Goal: Information Seeking & Learning: Find specific fact

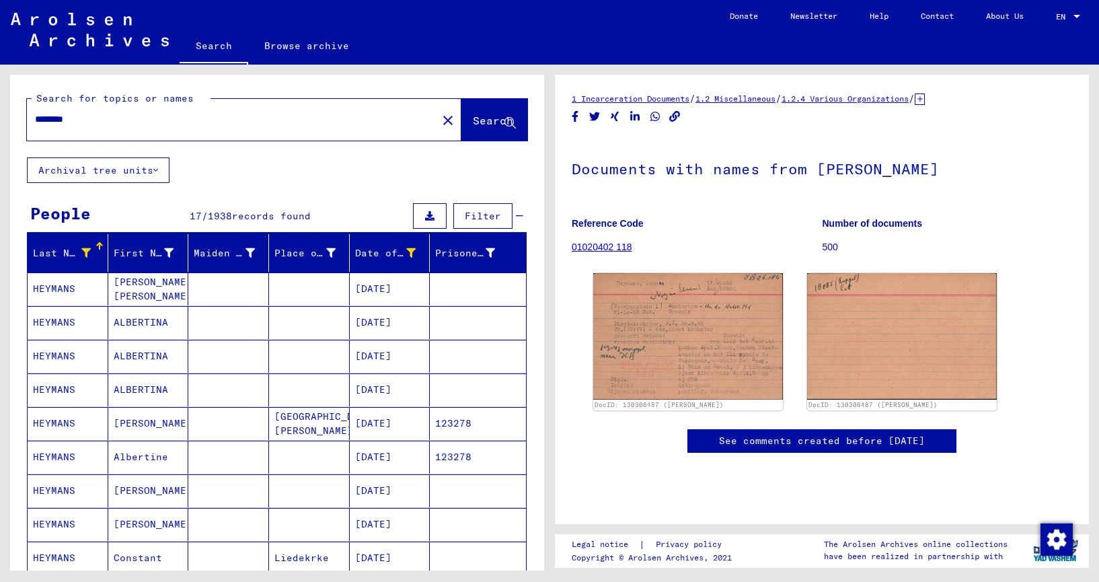
drag, startPoint x: 90, startPoint y: 120, endPoint x: -12, endPoint y: 121, distance: 102.2
click at [0, 121] on html "Search Browse archive Donate Newsletter Help Contact About Us Search Browse arc…" at bounding box center [549, 291] width 1099 height 582
type input "*****"
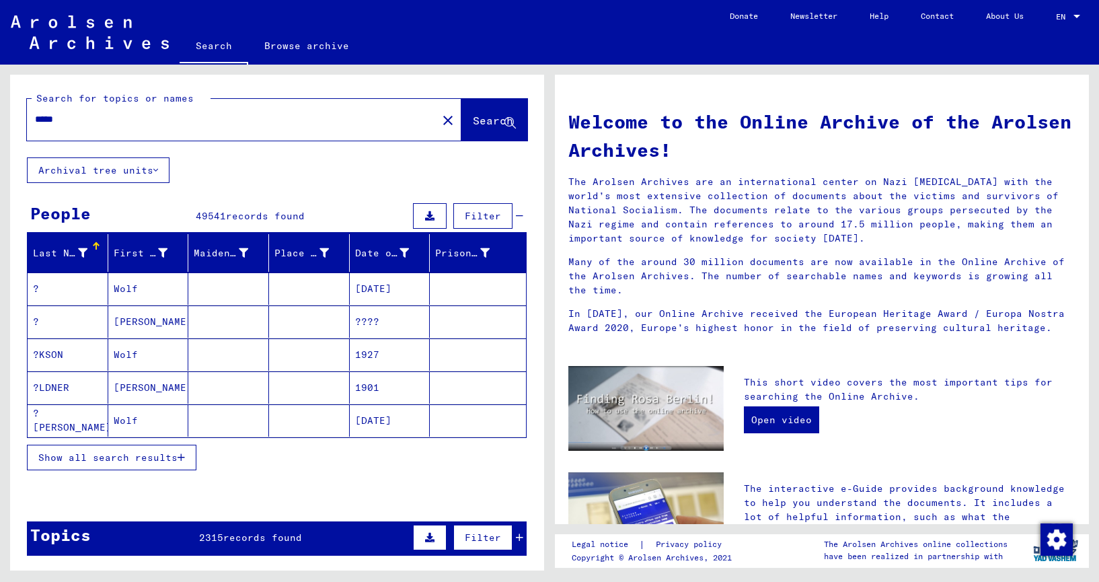
click at [81, 255] on icon at bounding box center [82, 252] width 9 height 9
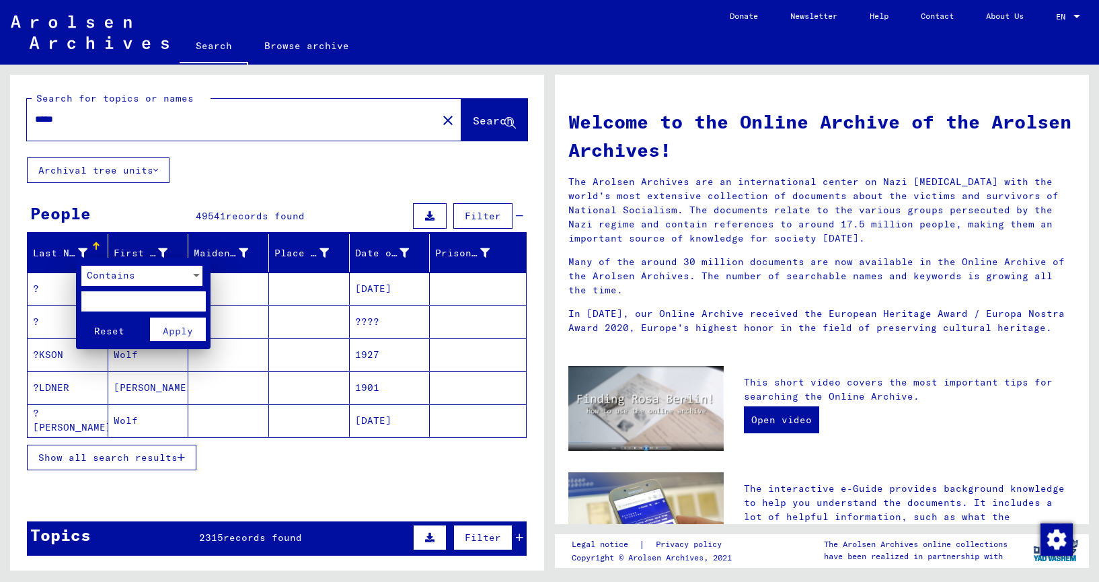
click at [114, 270] on span "Contains" at bounding box center [111, 275] width 48 height 12
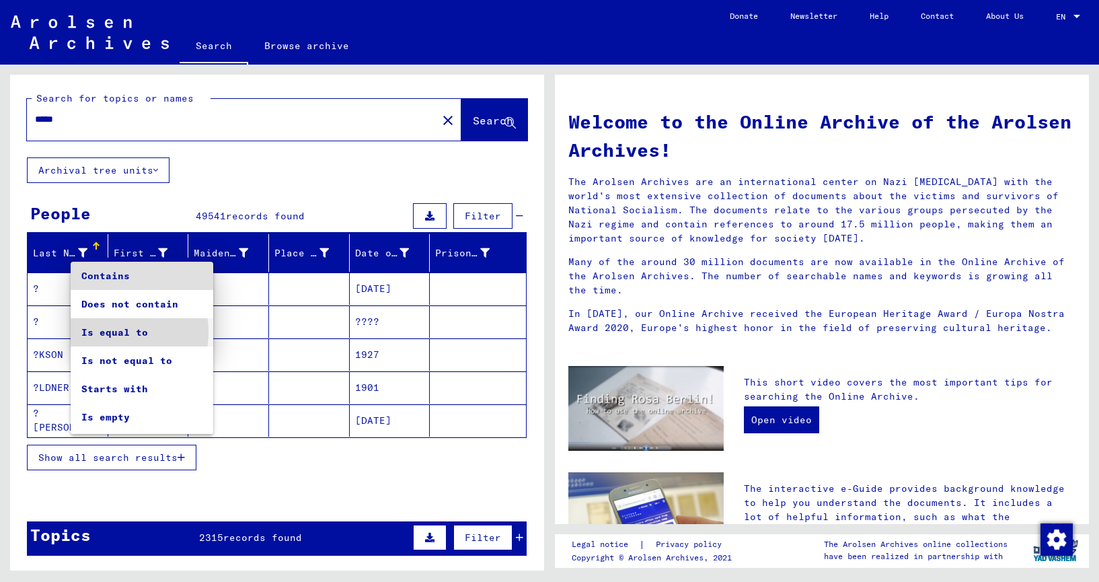
click at [104, 332] on span "Is equal to" at bounding box center [141, 332] width 121 height 28
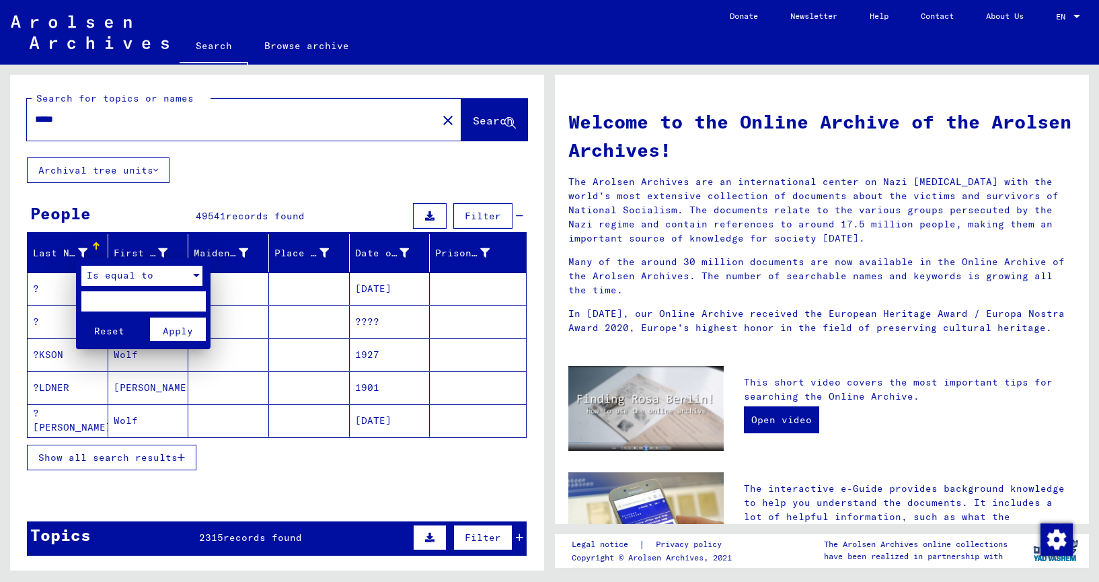
click at [101, 301] on input "text" at bounding box center [143, 301] width 124 height 20
type input "*****"
click at [182, 328] on span "Apply" at bounding box center [178, 331] width 30 height 12
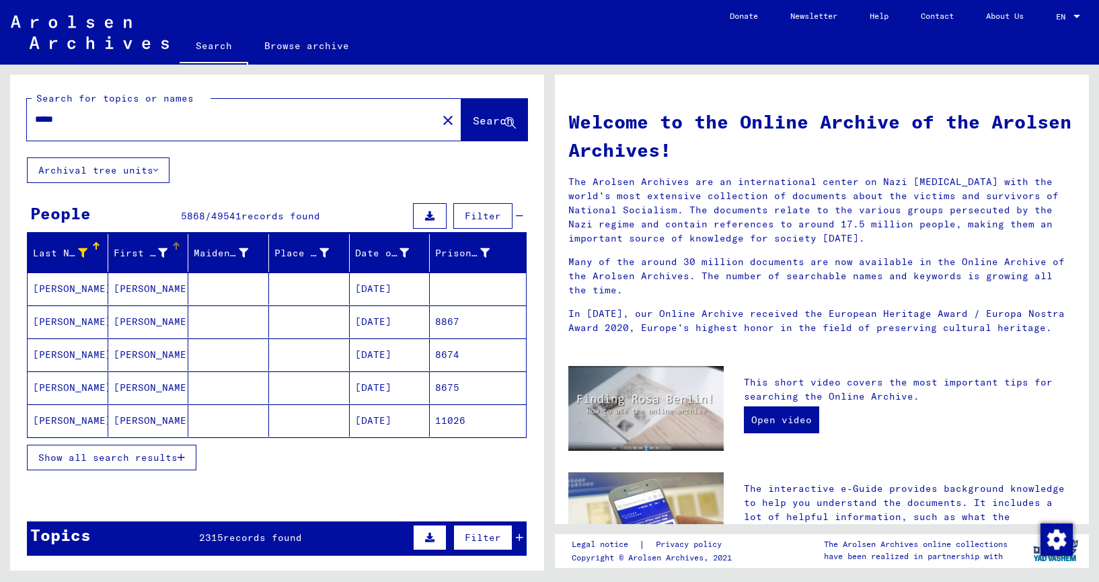
scroll to position [1, 0]
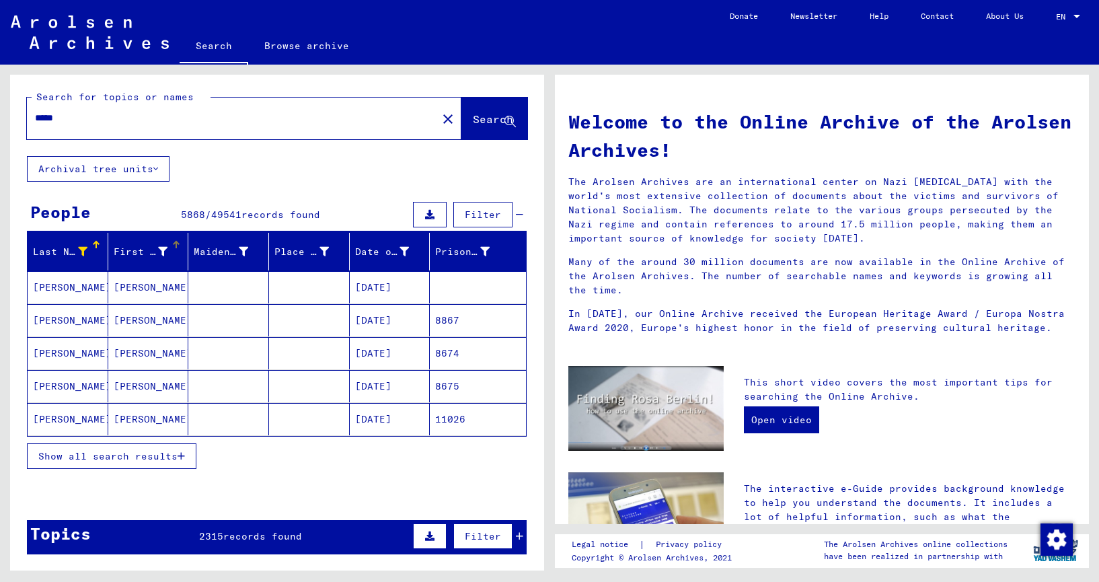
click at [160, 253] on icon at bounding box center [162, 251] width 9 height 9
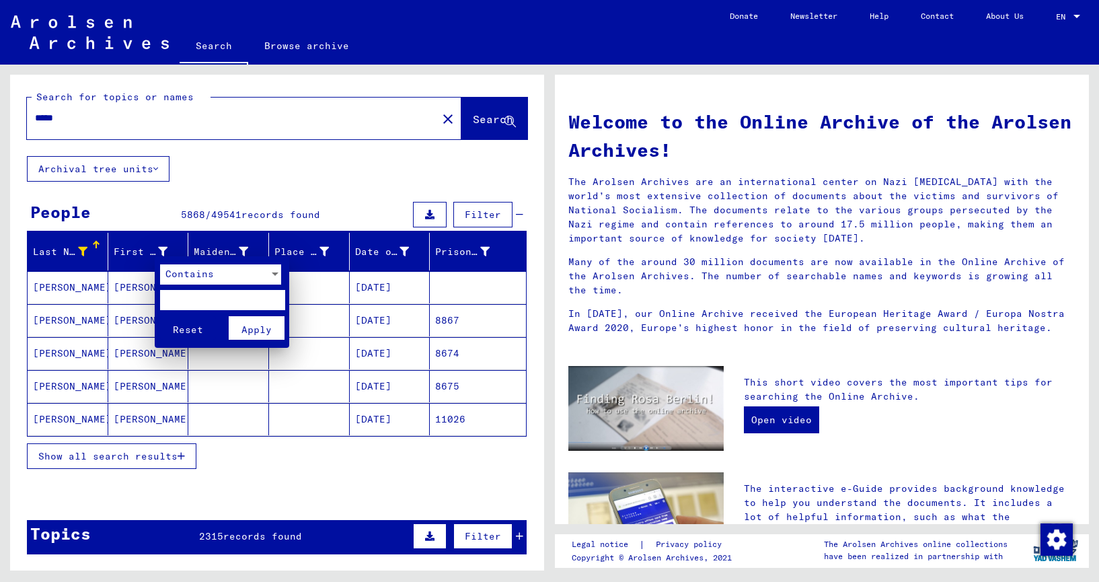
click at [189, 301] on input "text" at bounding box center [222, 300] width 124 height 20
type input "****"
click at [210, 280] on div "Contains" at bounding box center [214, 274] width 109 height 20
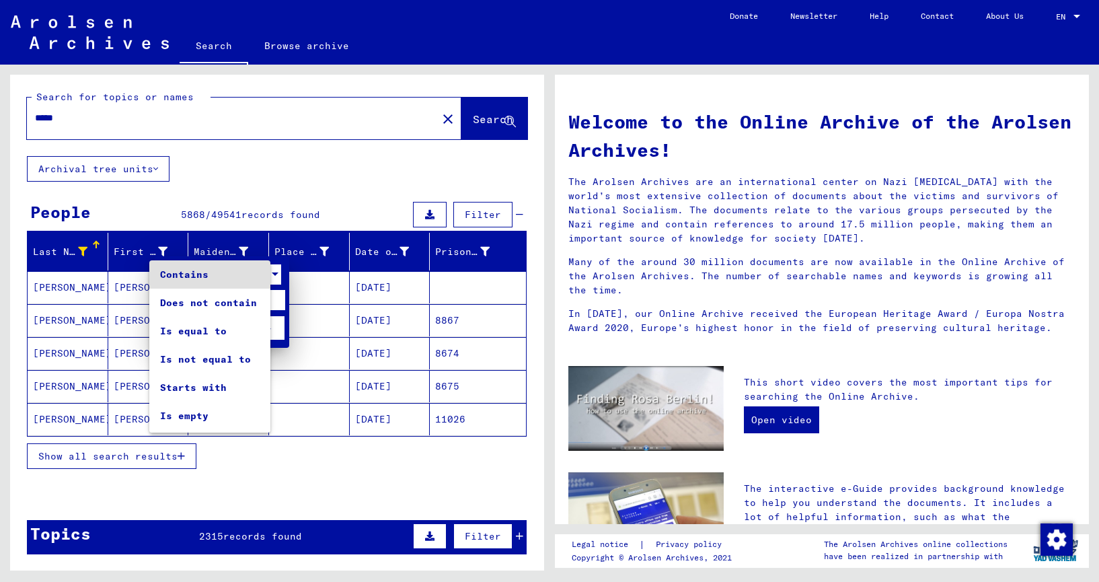
scroll to position [0, 0]
click at [201, 328] on span "Is equal to" at bounding box center [220, 331] width 121 height 28
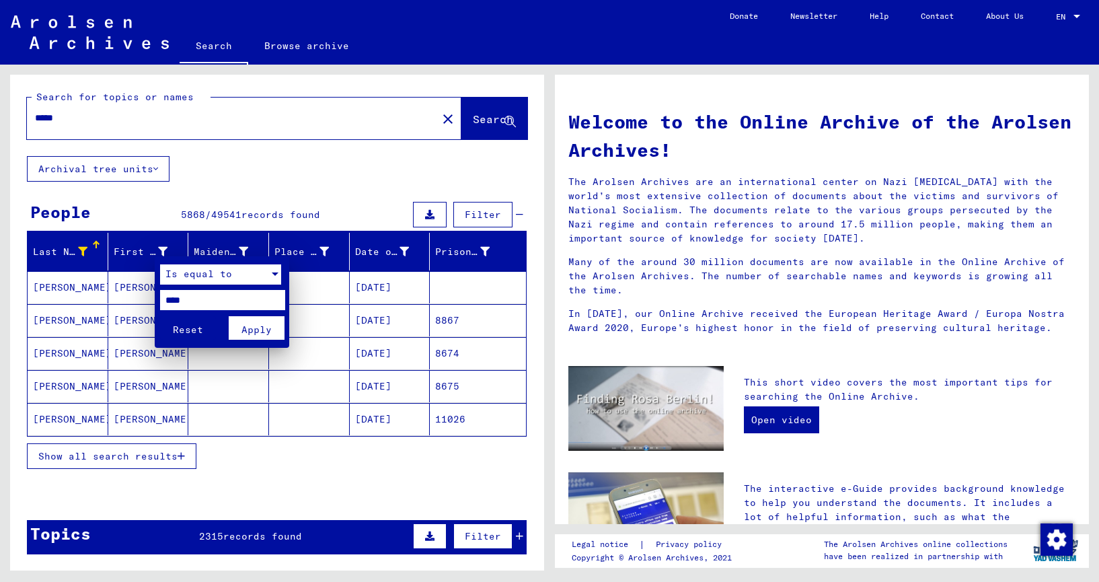
click at [264, 327] on span "Apply" at bounding box center [256, 329] width 30 height 12
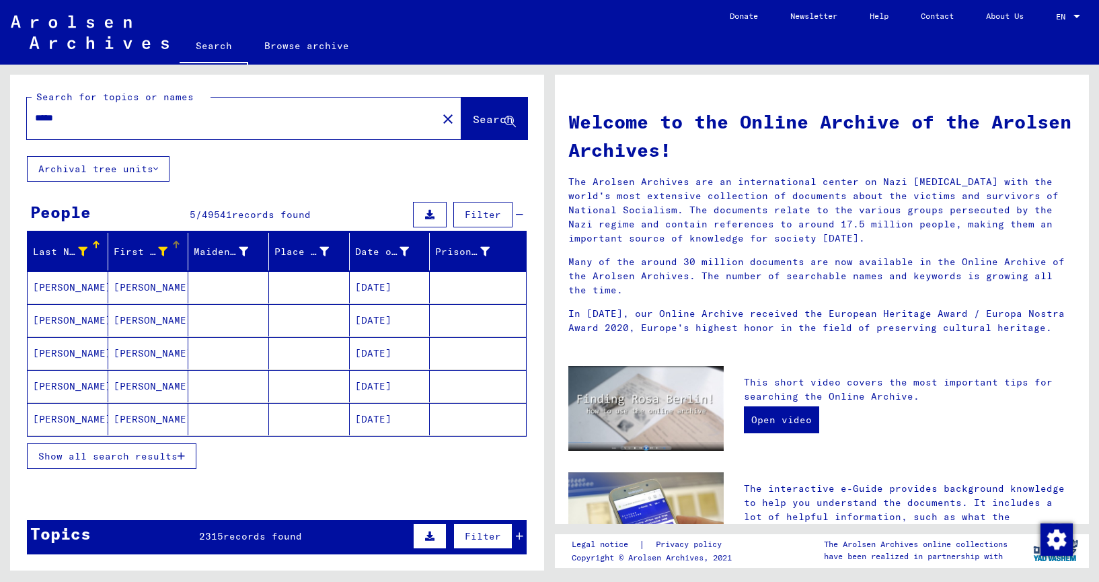
click at [122, 321] on mat-cell "[PERSON_NAME]" at bounding box center [148, 320] width 81 height 32
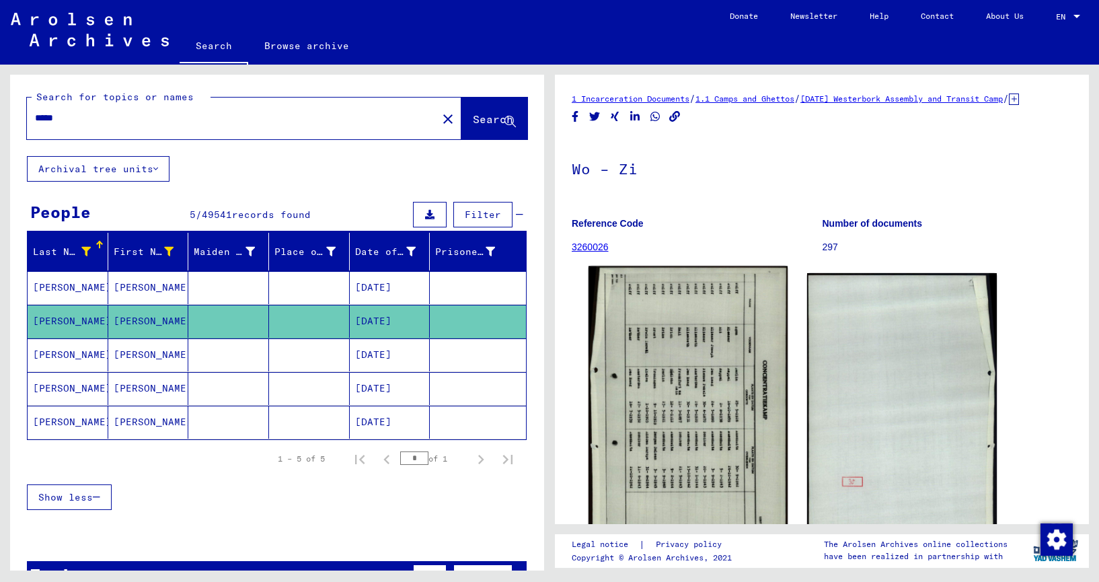
click at [670, 442] on img at bounding box center [687, 409] width 199 height 286
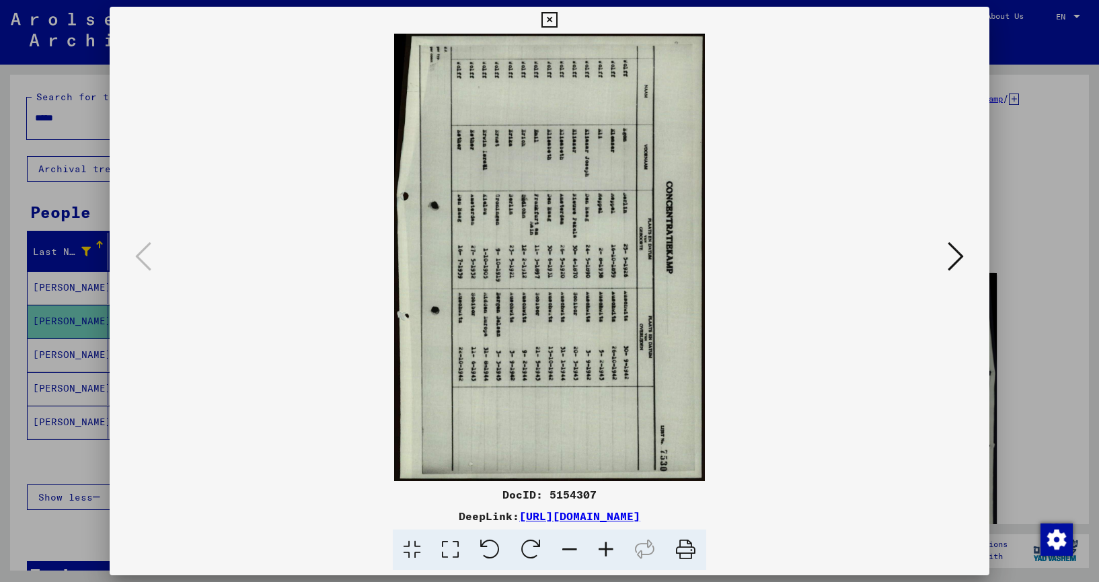
click at [493, 546] on icon at bounding box center [489, 549] width 41 height 41
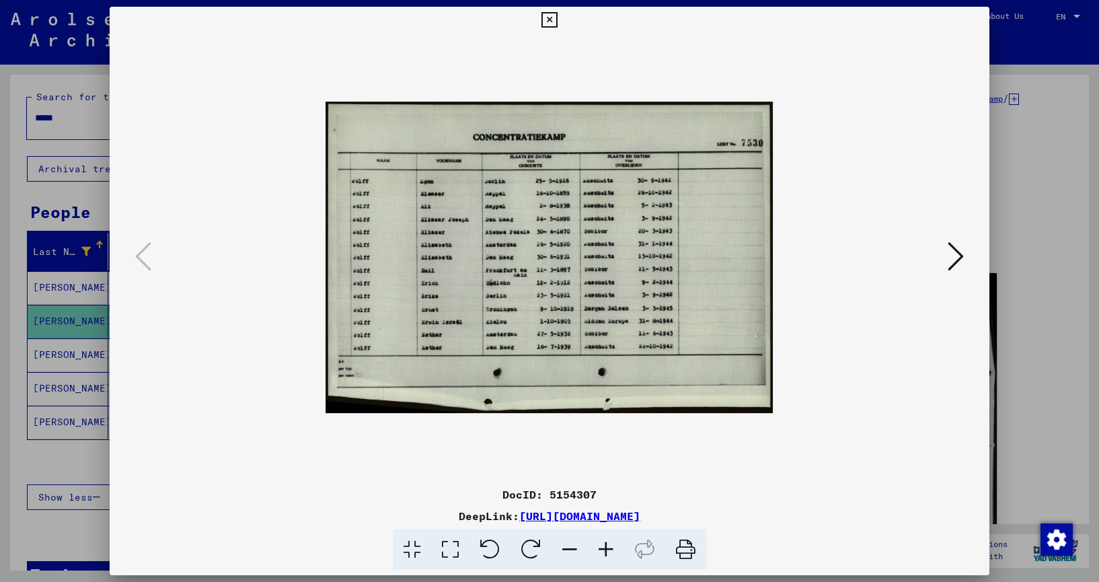
click at [606, 548] on icon at bounding box center [606, 549] width 36 height 41
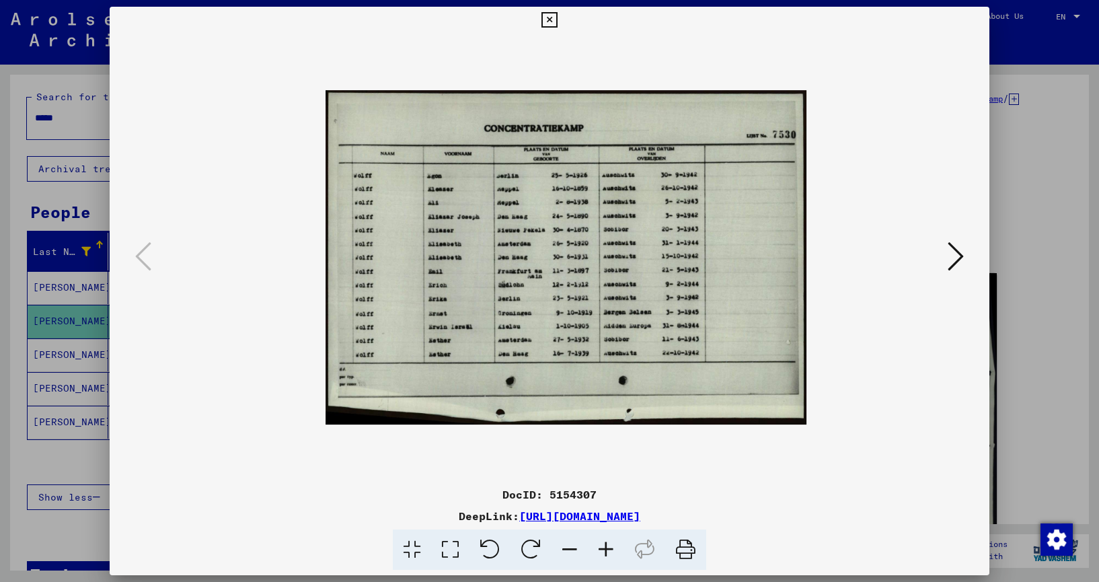
click at [606, 548] on icon at bounding box center [606, 549] width 36 height 41
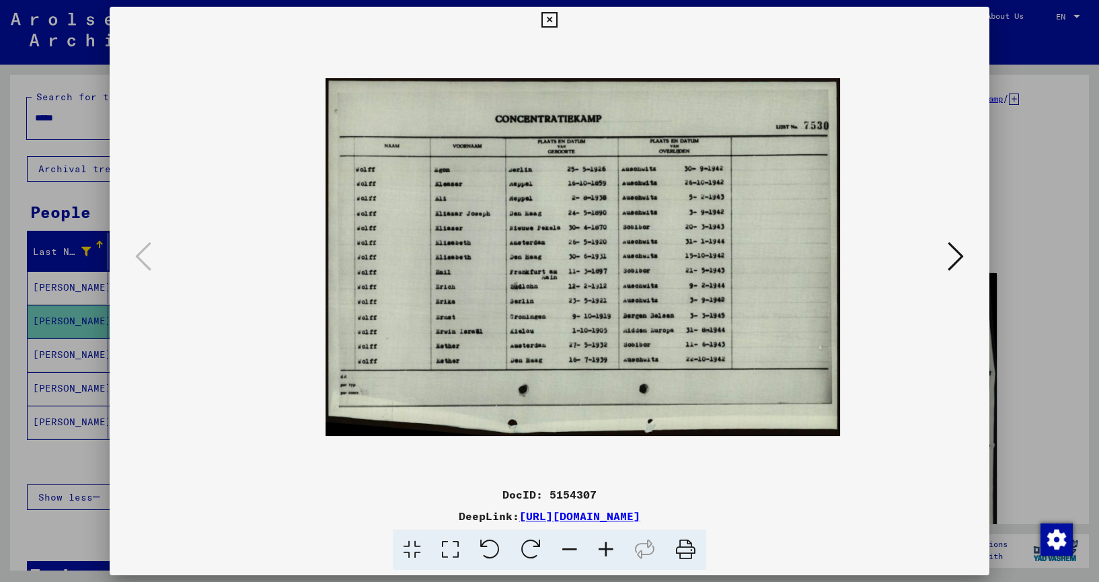
click at [606, 548] on icon at bounding box center [606, 549] width 36 height 41
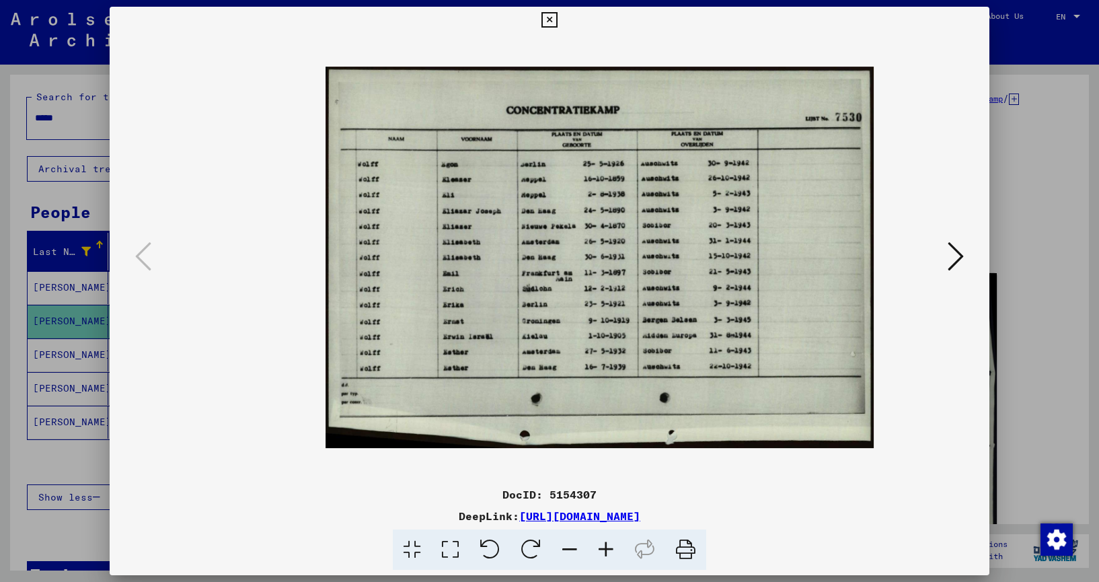
click at [606, 548] on icon at bounding box center [606, 549] width 36 height 41
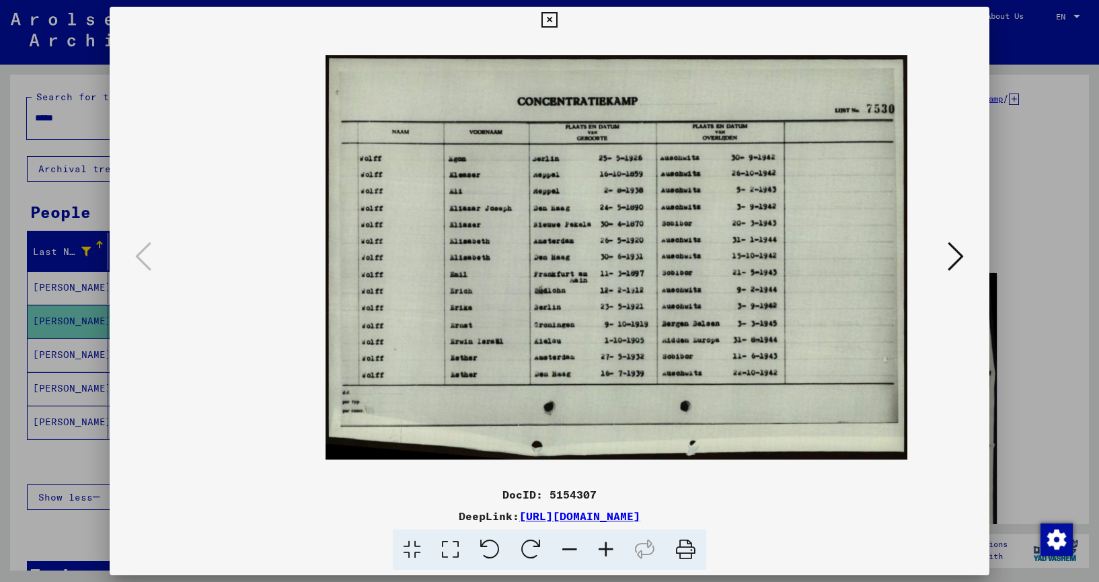
click at [606, 548] on icon at bounding box center [606, 549] width 36 height 41
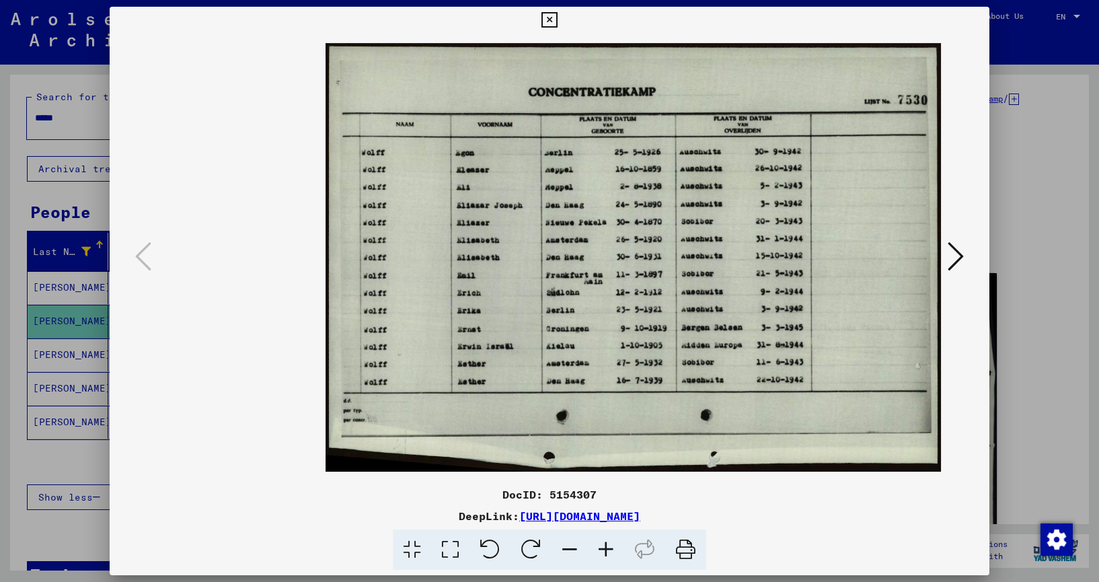
click at [607, 548] on icon at bounding box center [606, 549] width 36 height 41
click at [607, 547] on icon at bounding box center [606, 549] width 36 height 41
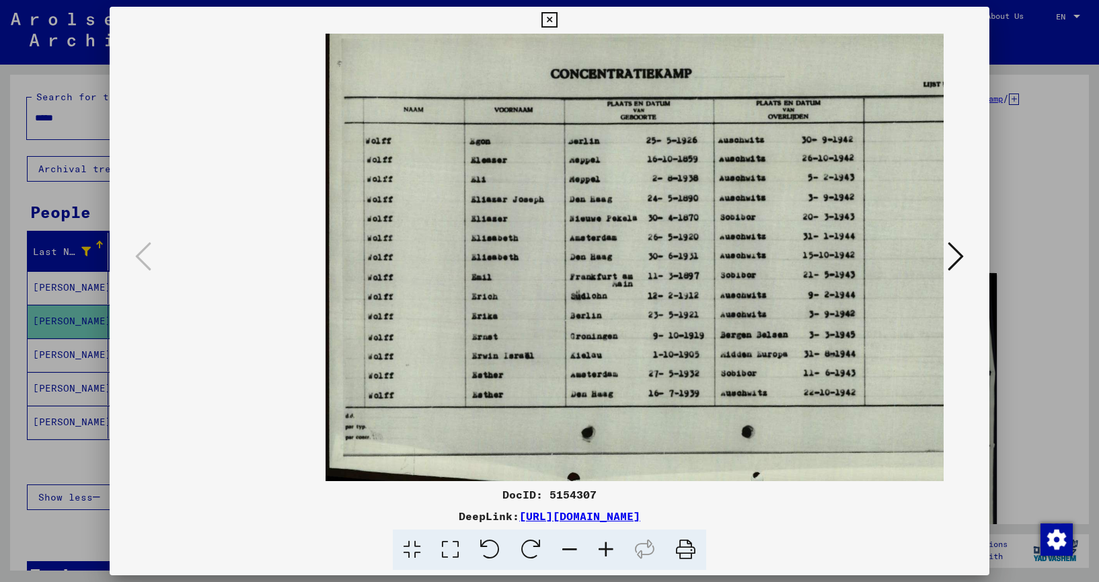
click at [607, 548] on icon at bounding box center [606, 549] width 36 height 41
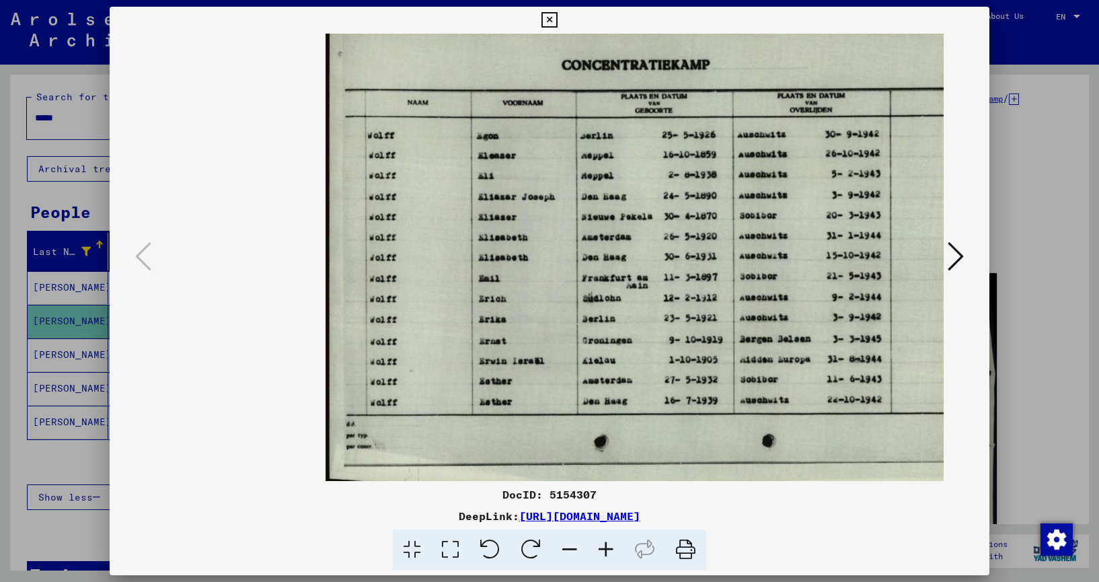
click at [557, 18] on icon at bounding box center [548, 20] width 15 height 16
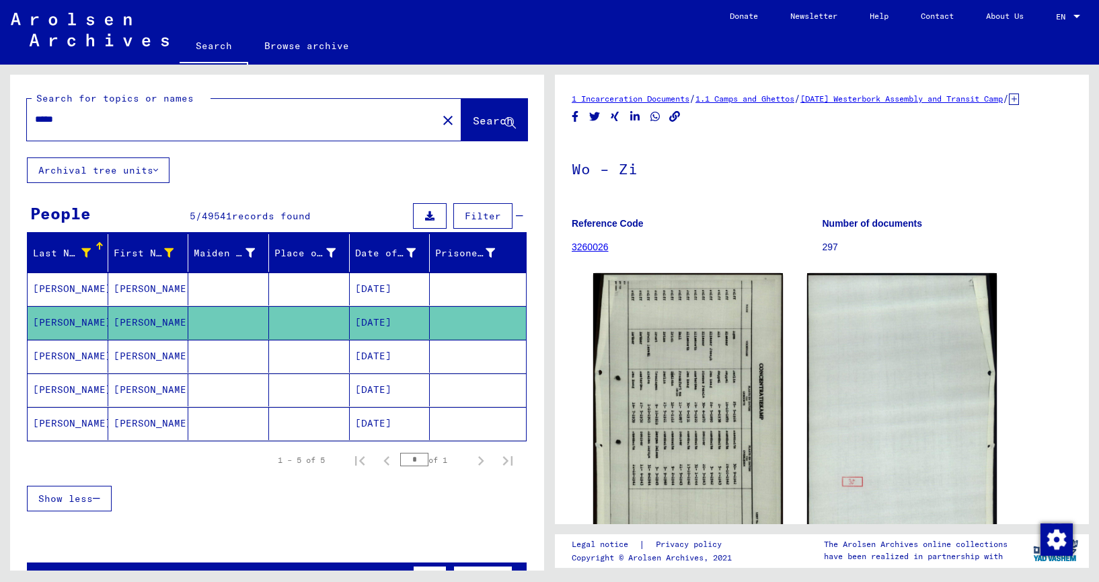
click at [128, 424] on mat-cell "[PERSON_NAME]" at bounding box center [148, 423] width 81 height 33
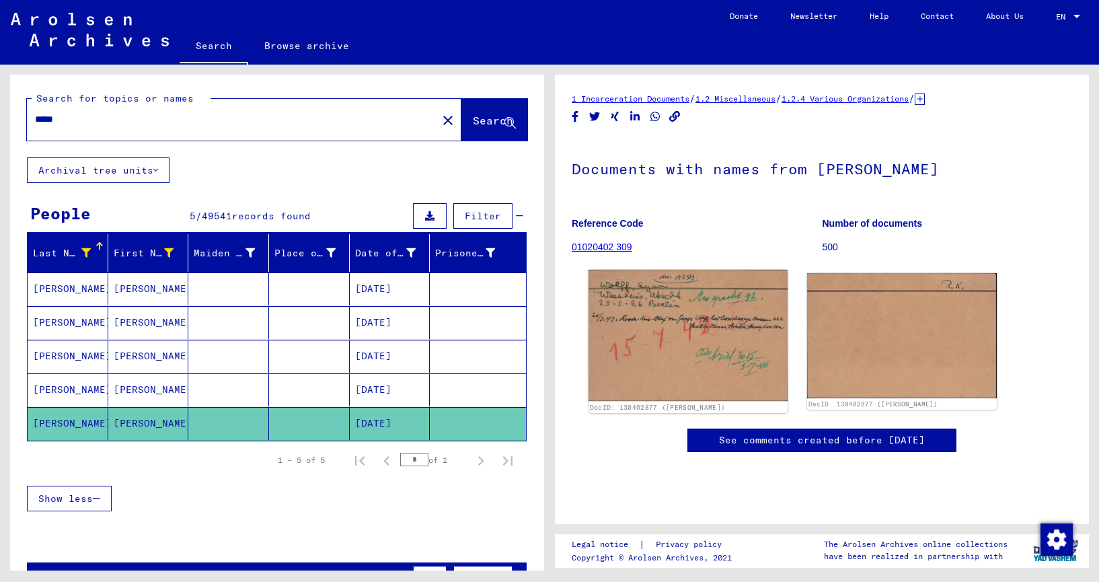
click at [658, 347] on img at bounding box center [687, 336] width 199 height 132
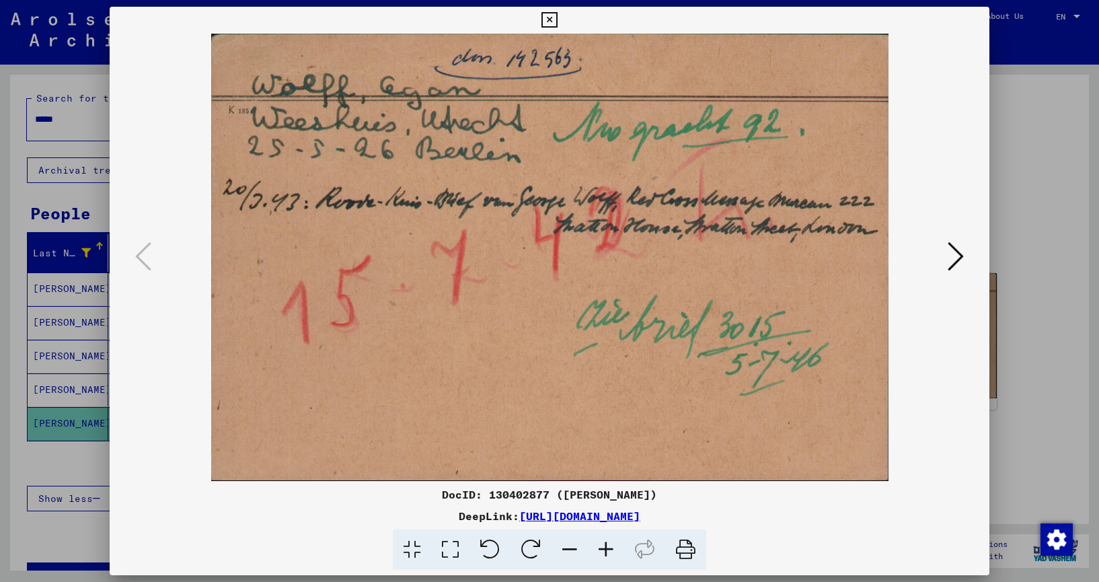
click at [959, 257] on icon at bounding box center [955, 256] width 16 height 32
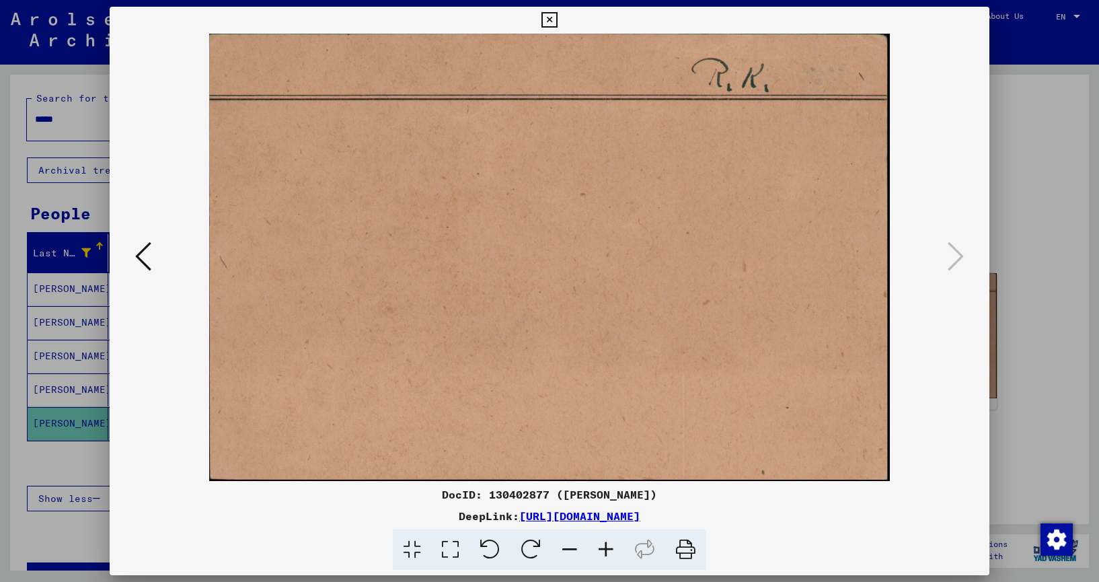
click at [141, 255] on icon at bounding box center [143, 256] width 16 height 32
